Goal: Navigation & Orientation: Go to known website

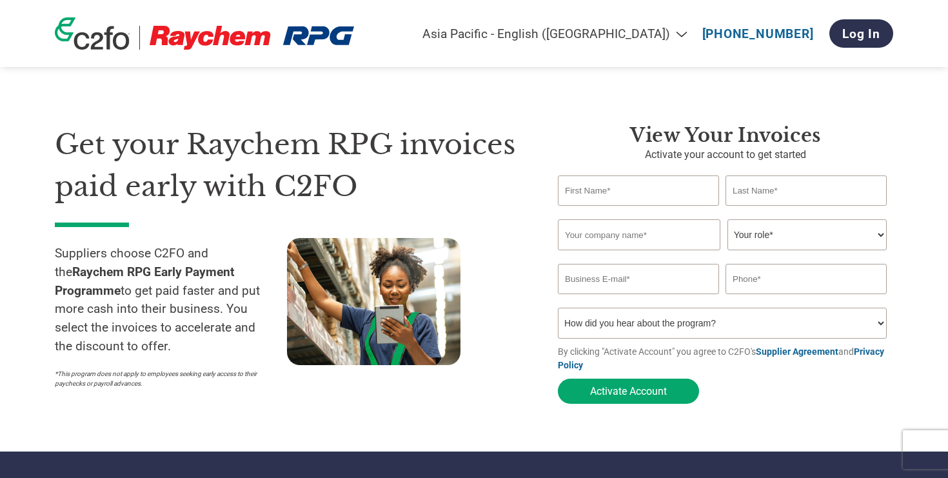
select select "en-IN"
click at [88, 43] on img at bounding box center [92, 33] width 75 height 32
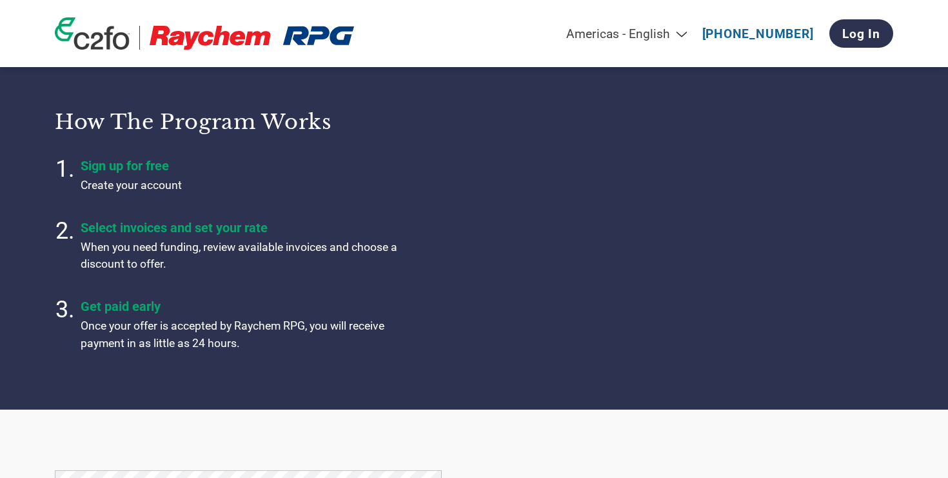
select select "en-IN"
